Goal: Browse casually

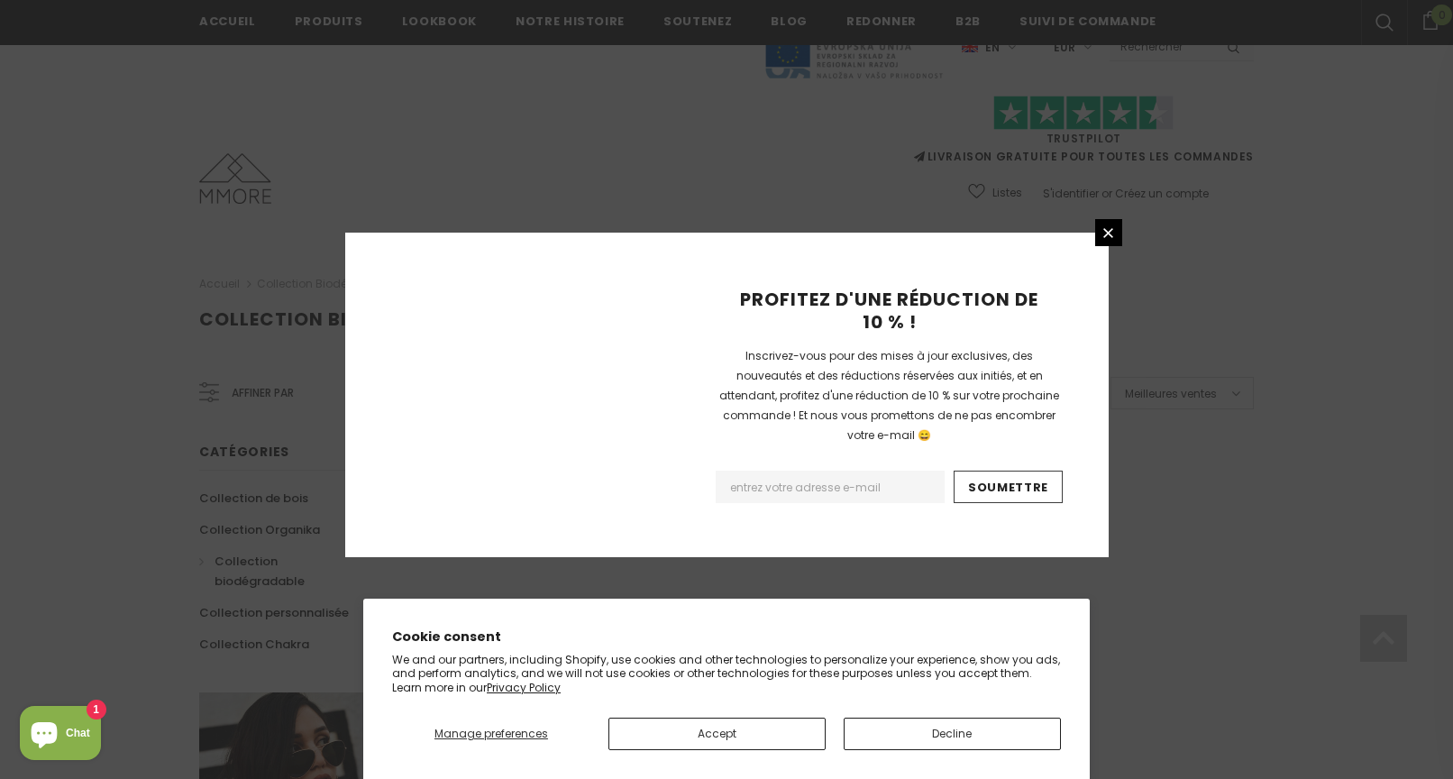
scroll to position [1112, 0]
